Goal: Check status: Check status

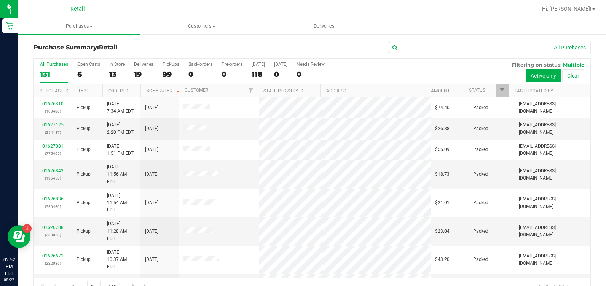
click at [430, 45] on input "text" at bounding box center [465, 47] width 152 height 11
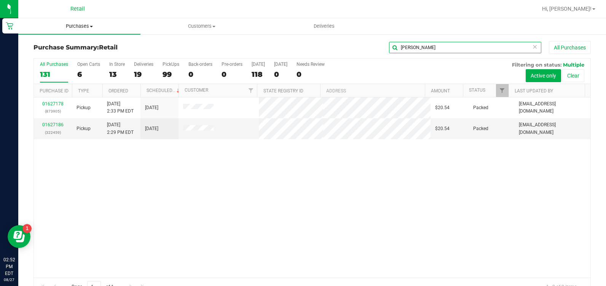
type input "[PERSON_NAME]"
click at [88, 28] on span "Purchases" at bounding box center [79, 26] width 122 height 7
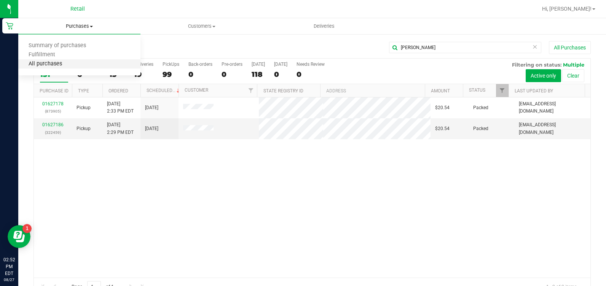
click at [64, 62] on span "All purchases" at bounding box center [45, 64] width 54 height 6
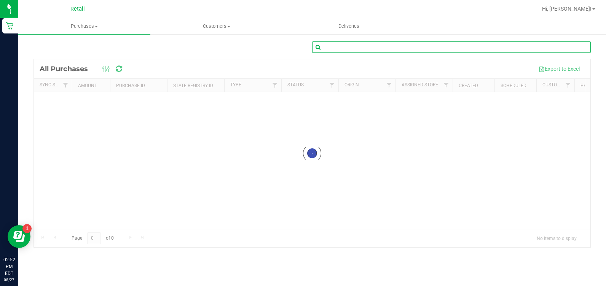
click at [330, 47] on input "text" at bounding box center [451, 46] width 279 height 11
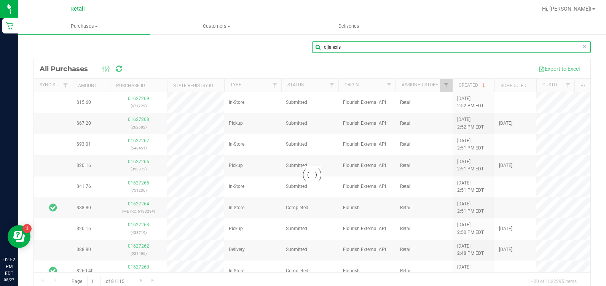
type input "dijalexis"
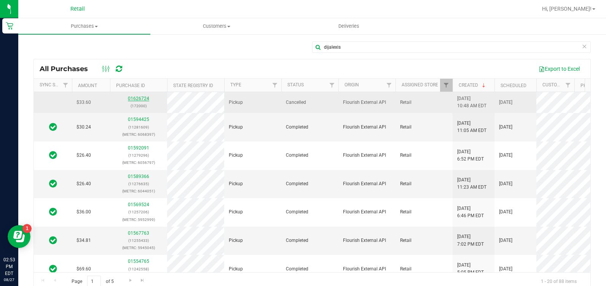
click at [128, 97] on link "01626724" at bounding box center [138, 98] width 21 height 5
